Goal: Task Accomplishment & Management: Manage account settings

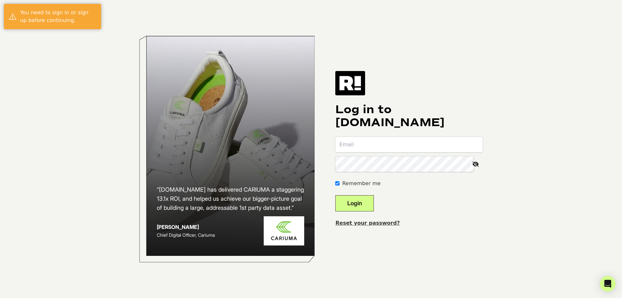
type input "[PERSON_NAME][EMAIL_ADDRESS][DOMAIN_NAME]"
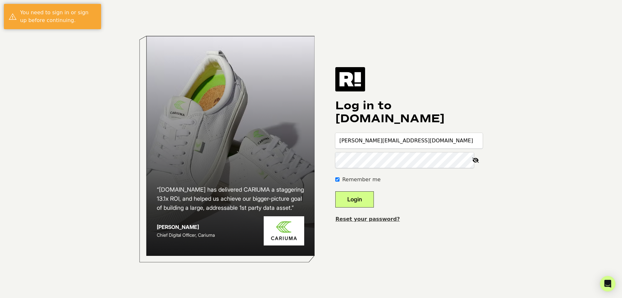
click at [374, 196] on button "Login" at bounding box center [354, 199] width 39 height 16
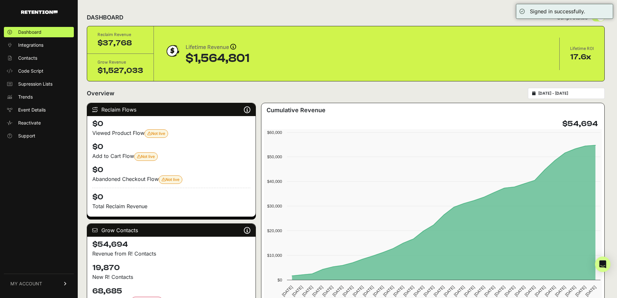
click at [42, 284] on link "MY ACCOUNT" at bounding box center [39, 283] width 70 height 20
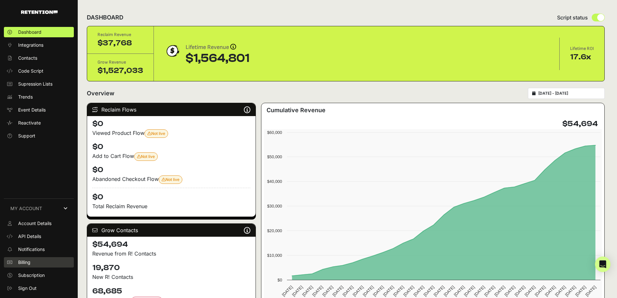
click at [40, 260] on link "Billing" at bounding box center [39, 262] width 70 height 10
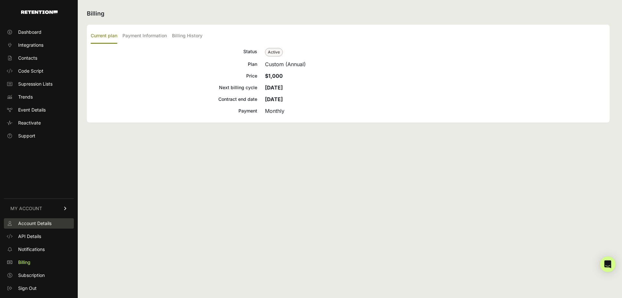
click at [44, 225] on span "Account Details" at bounding box center [34, 223] width 33 height 6
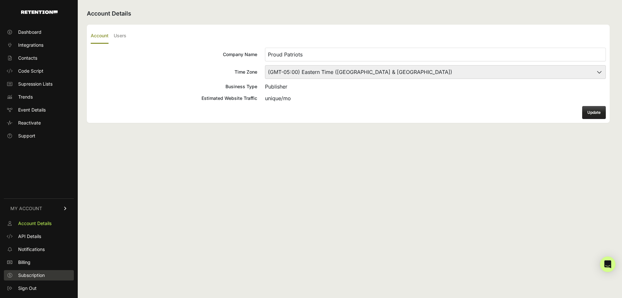
click at [40, 275] on span "Subscription" at bounding box center [31, 275] width 27 height 6
